Goal: Use online tool/utility: Utilize a website feature to perform a specific function

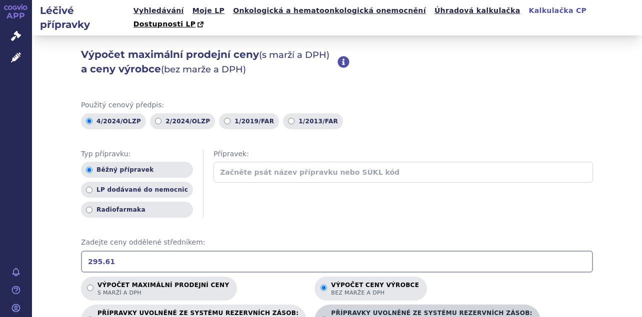
scroll to position [146, 0]
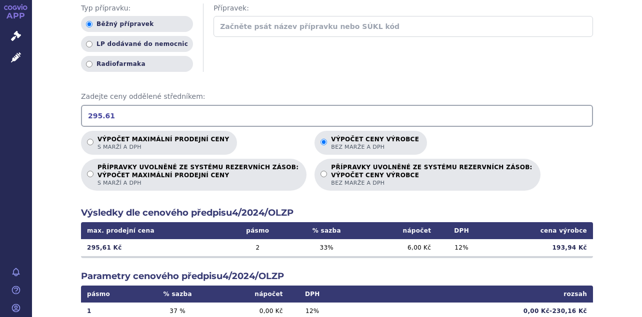
drag, startPoint x: 133, startPoint y: 99, endPoint x: -30, endPoint y: 93, distance: 164.0
click at [0, 93] on html "APP Správní řízení Léčivé přípravky Notifikace [GEOGRAPHIC_DATA] [PERSON_NAME]" at bounding box center [321, 158] width 642 height 317
drag, startPoint x: 117, startPoint y: 101, endPoint x: 17, endPoint y: 97, distance: 99.5
click at [17, 97] on div "APP Správní řízení Léčivé přípravky Notifikace [GEOGRAPHIC_DATA] [PERSON_NAME] …" at bounding box center [321, 158] width 642 height 317
drag, startPoint x: 116, startPoint y: 101, endPoint x: 10, endPoint y: 103, distance: 105.5
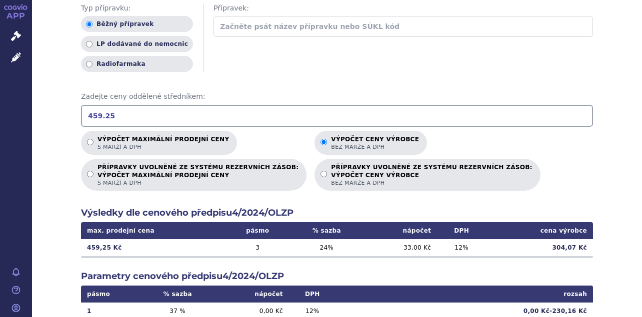
click at [10, 103] on div "APP Správní řízení Léčivé přípravky Notifikace [GEOGRAPHIC_DATA] [PERSON_NAME] …" at bounding box center [321, 158] width 642 height 317
type input "229.62"
